Goal: Information Seeking & Learning: Understand process/instructions

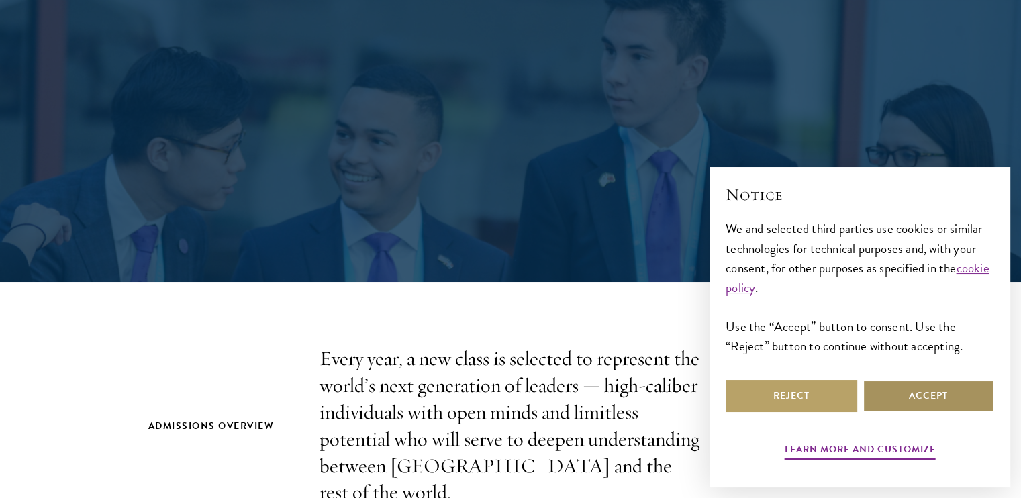
scroll to position [134, 0]
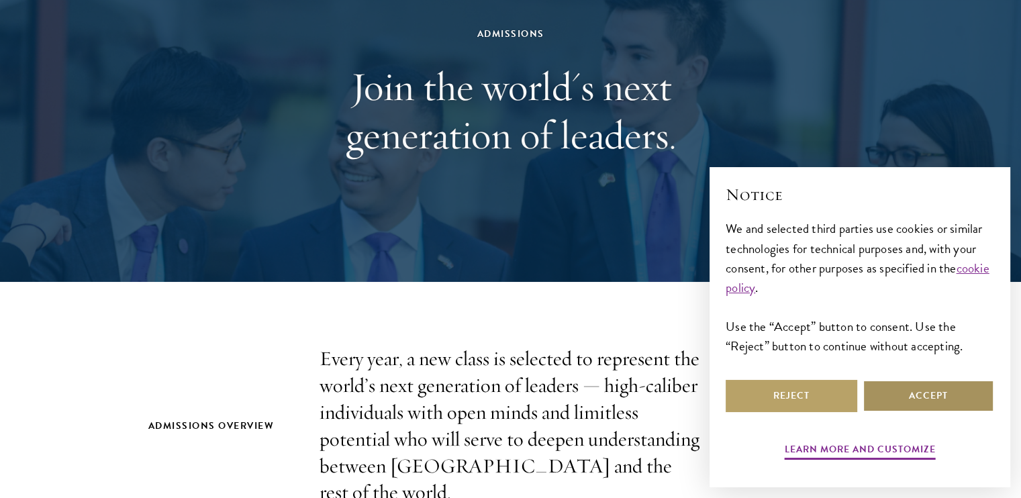
click at [966, 391] on button "Accept" at bounding box center [928, 396] width 132 height 32
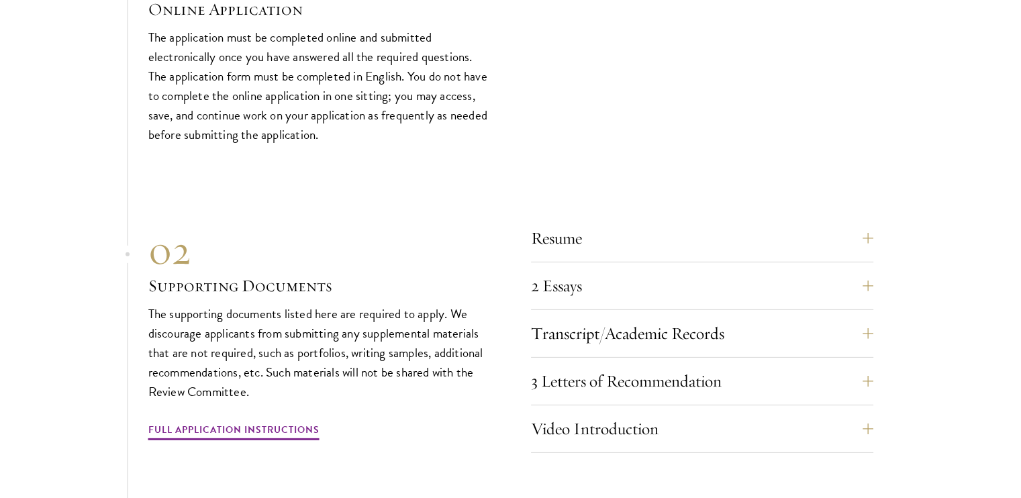
scroll to position [4094, 0]
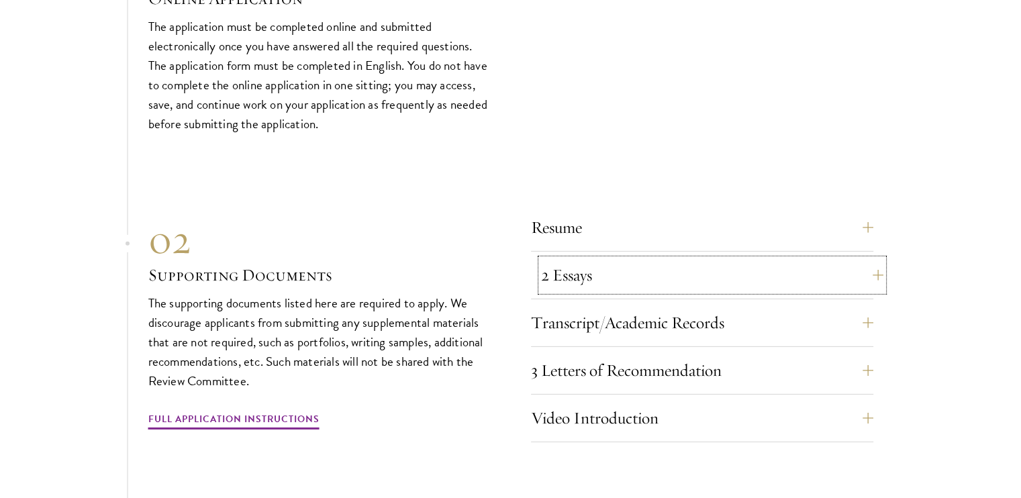
click at [579, 259] on button "2 Essays" at bounding box center [712, 275] width 342 height 32
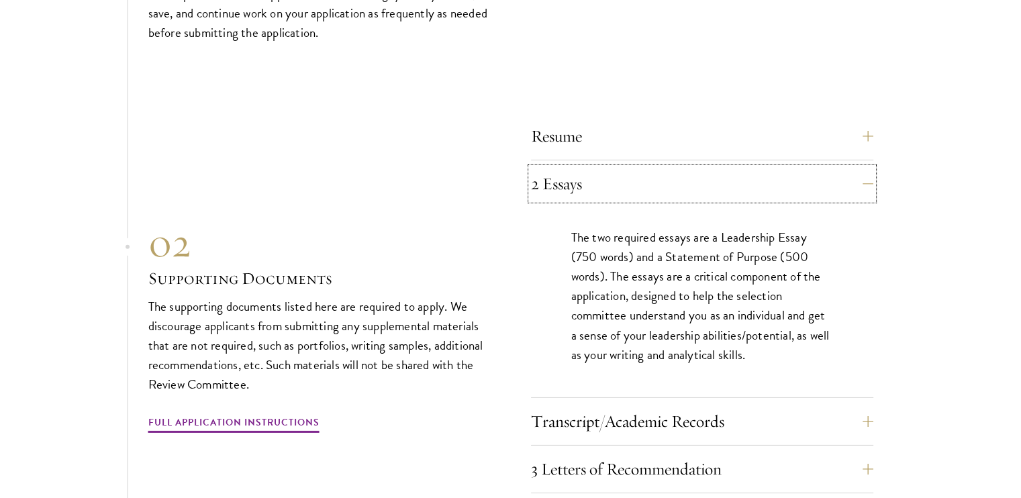
scroll to position [4229, 0]
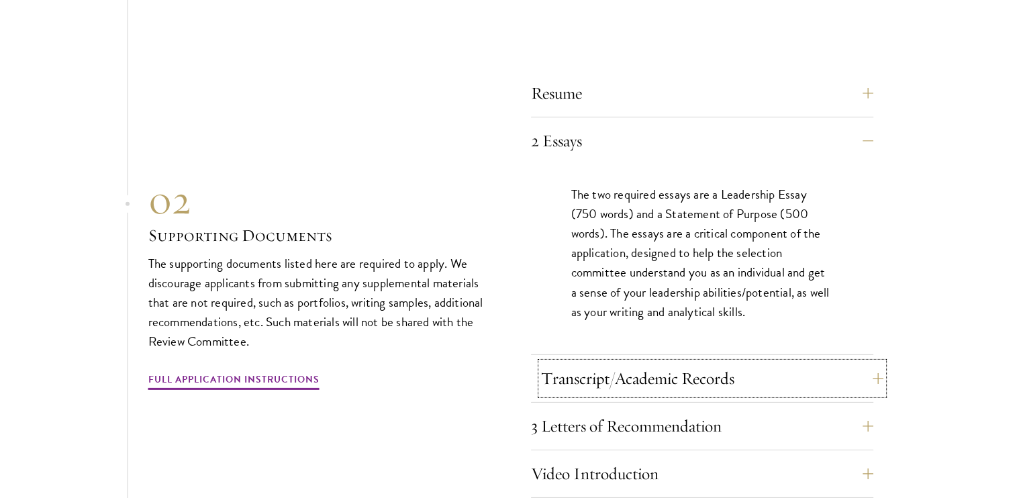
click at [577, 362] on button "Transcript/Academic Records" at bounding box center [712, 378] width 342 height 32
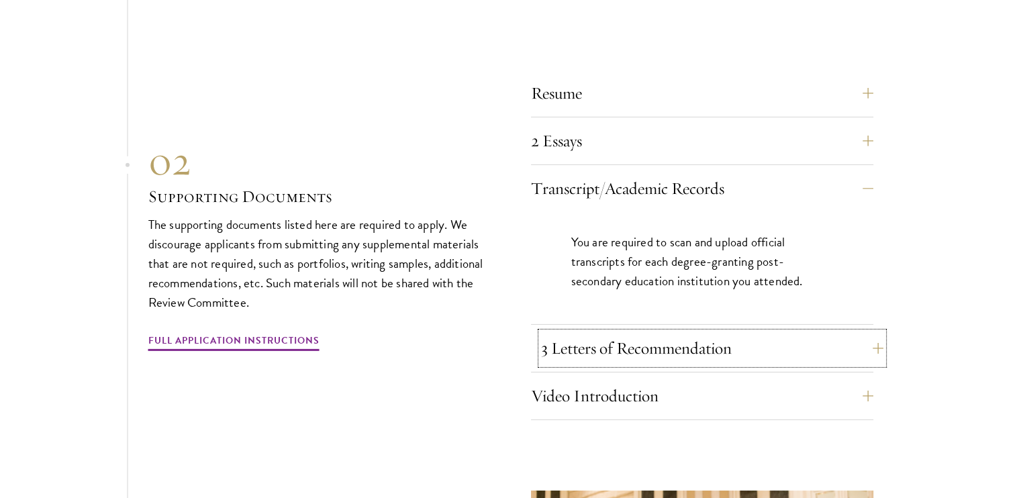
click at [575, 332] on button "3 Letters of Recommendation" at bounding box center [712, 348] width 342 height 32
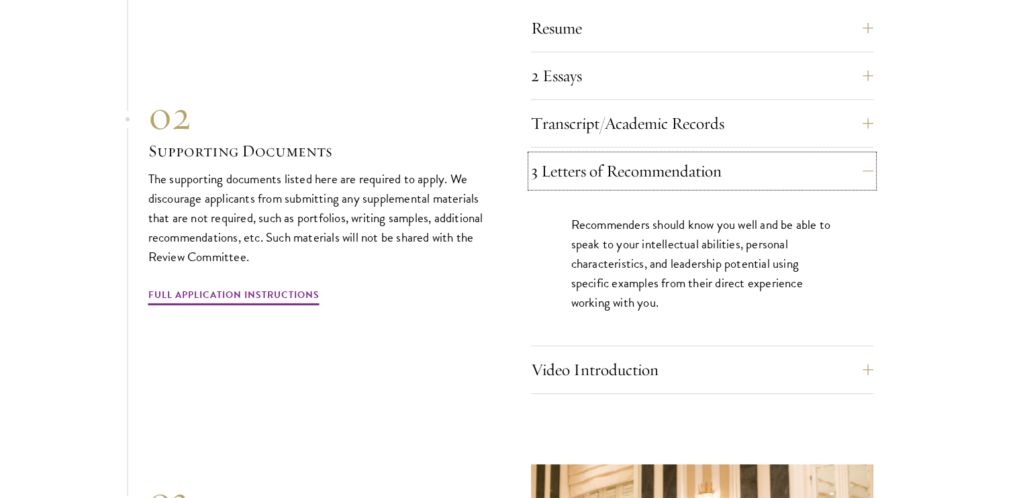
scroll to position [4296, 0]
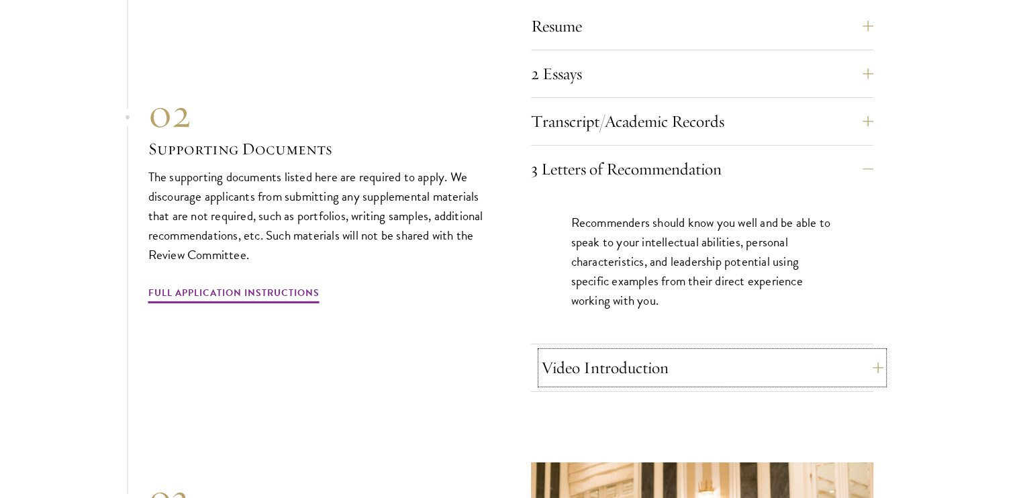
click at [567, 352] on button "Video Introduction" at bounding box center [712, 368] width 342 height 32
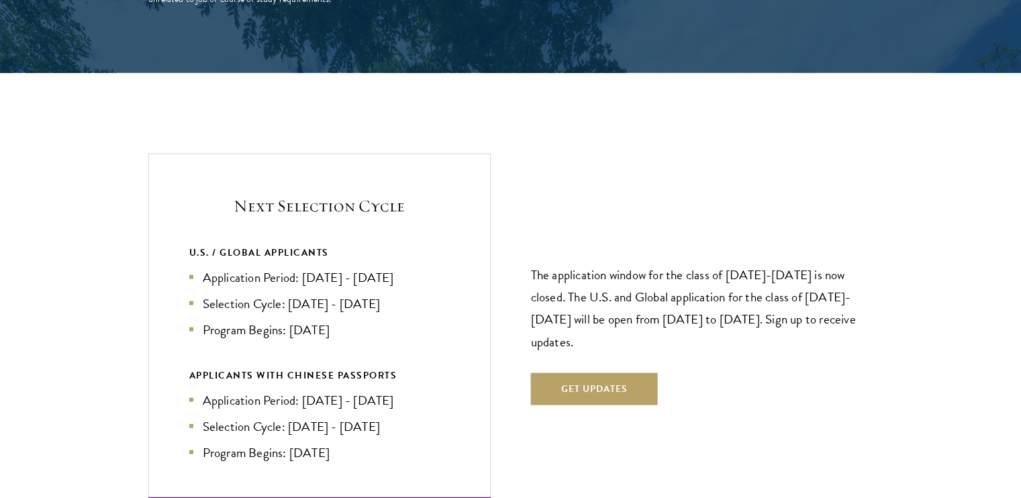
scroll to position [2776, 0]
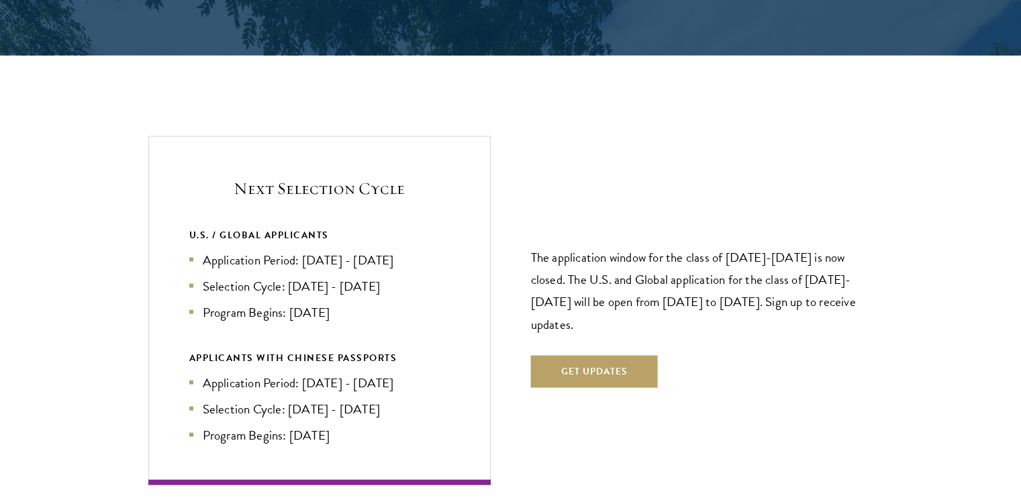
drag, startPoint x: 211, startPoint y: 228, endPoint x: 432, endPoint y: 228, distance: 220.8
click at [432, 250] on li "Application Period: [DATE] - [DATE]" at bounding box center [319, 259] width 260 height 19
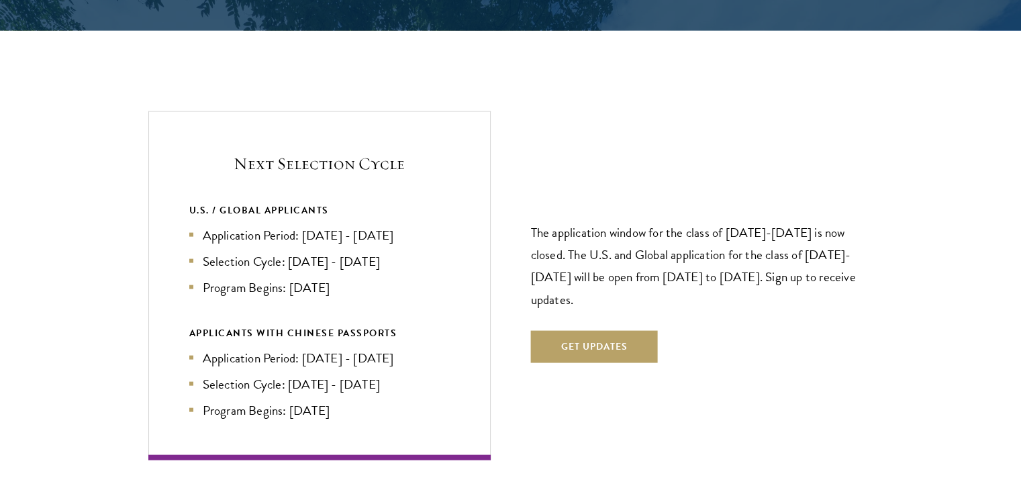
scroll to position [2843, 0]
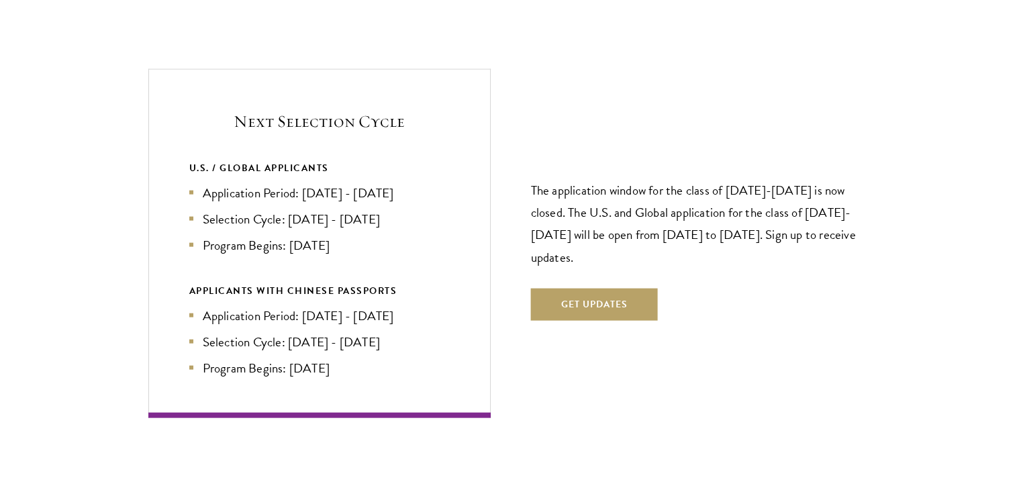
drag, startPoint x: 304, startPoint y: 162, endPoint x: 422, endPoint y: 164, distance: 117.5
click at [422, 183] on li "Application Period: [DATE] - [DATE]" at bounding box center [319, 192] width 260 height 19
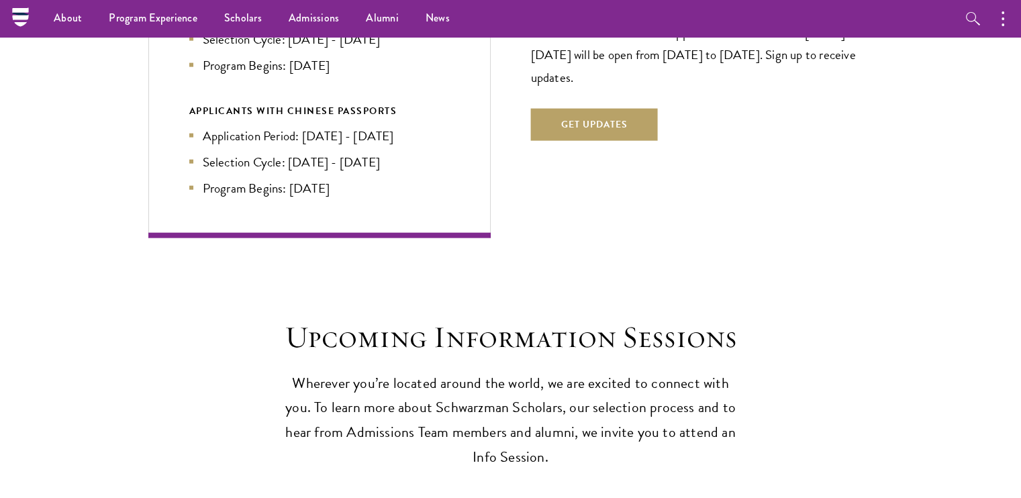
scroll to position [2977, 0]
